Goal: Task Accomplishment & Management: Manage account settings

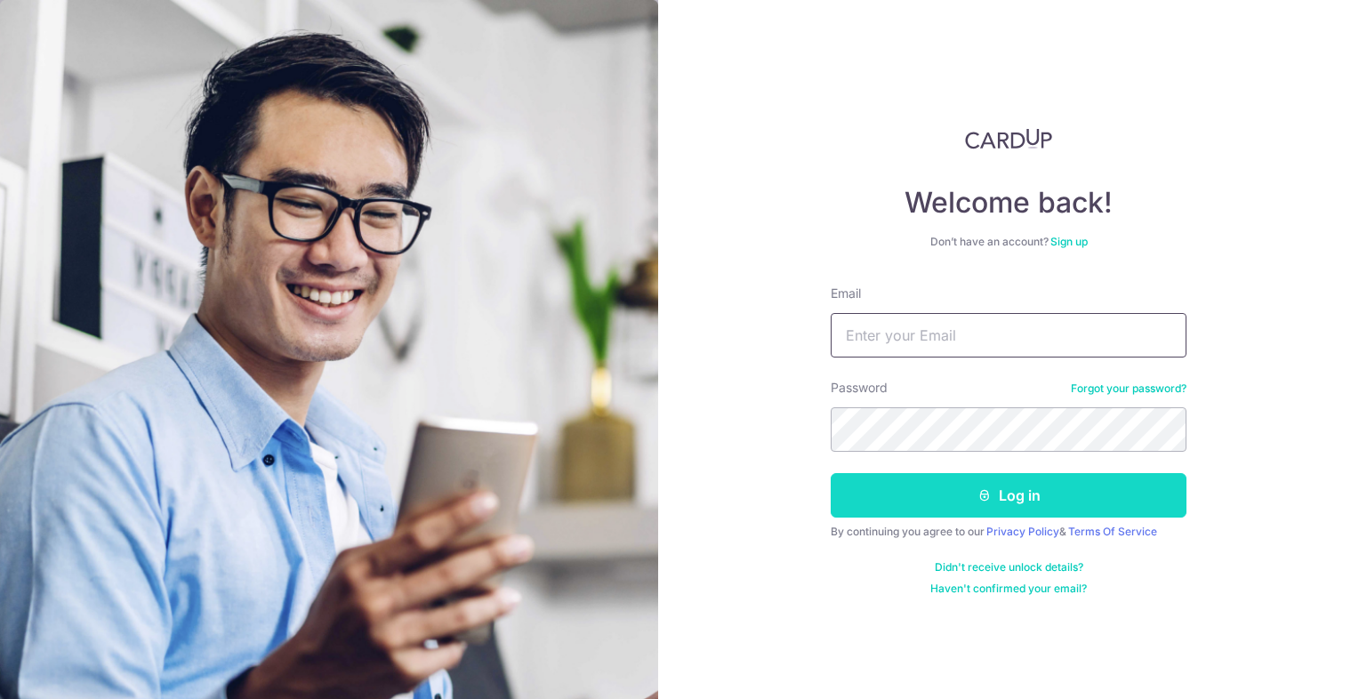
type input "[EMAIL_ADDRESS][DOMAIN_NAME]"
click at [1037, 512] on button "Log in" at bounding box center [1008, 495] width 356 height 44
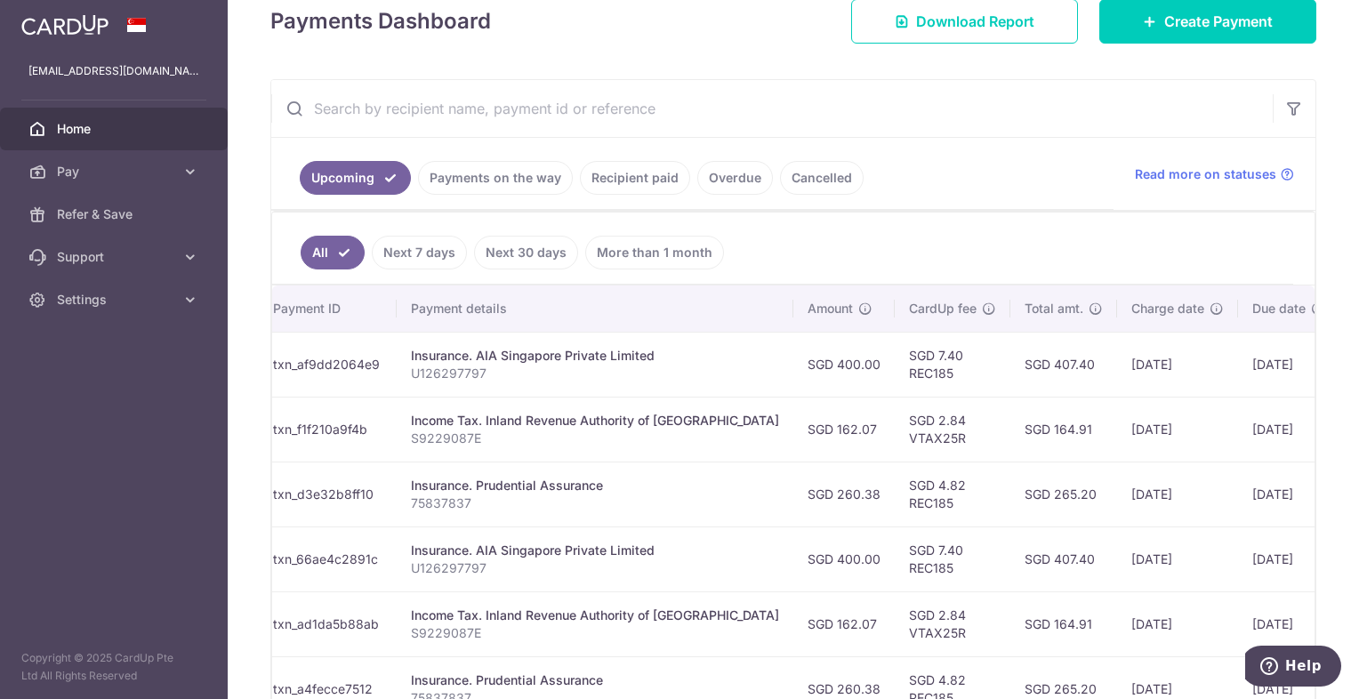
scroll to position [0, 242]
